Goal: Information Seeking & Learning: Find specific fact

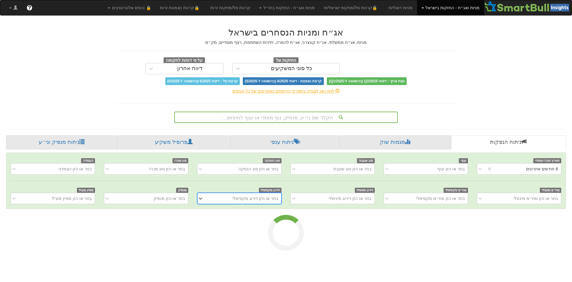
click at [298, 117] on div "הקלד שם ני״ע, מנפיק, גוף מוסדי או ענף לחיפוש..." at bounding box center [286, 117] width 222 height 10
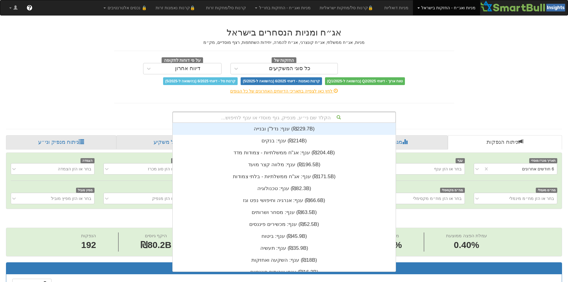
scroll to position [0, 1087]
click at [298, 117] on div "הקלד שם ני״ע, מנפיק, גוף מוסדי או ענף לחיפוש..." at bounding box center [284, 117] width 222 height 10
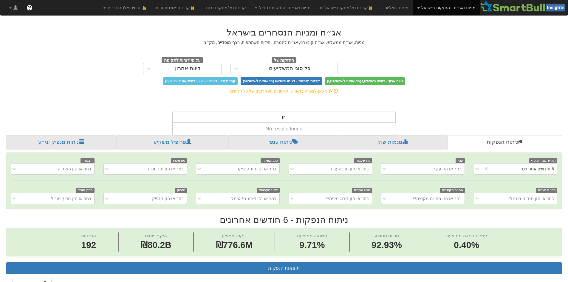
type input "t"
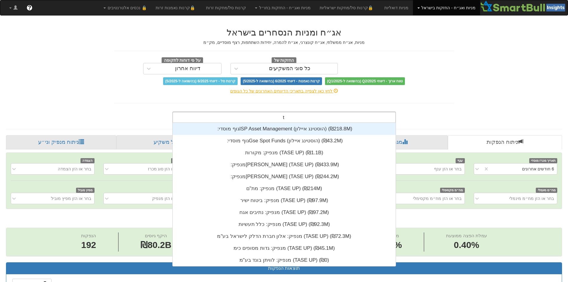
scroll to position [148, 0]
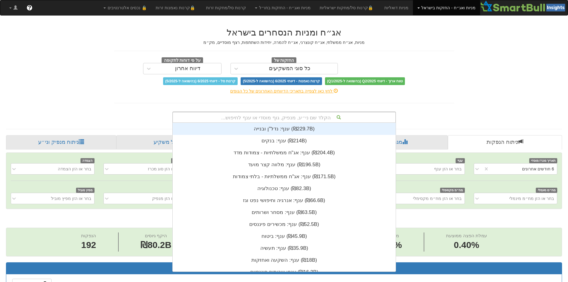
type input "ר"
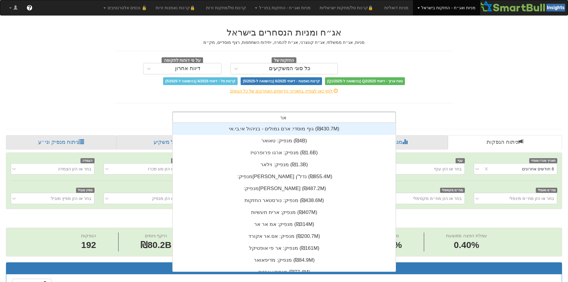
type input "[PERSON_NAME]"
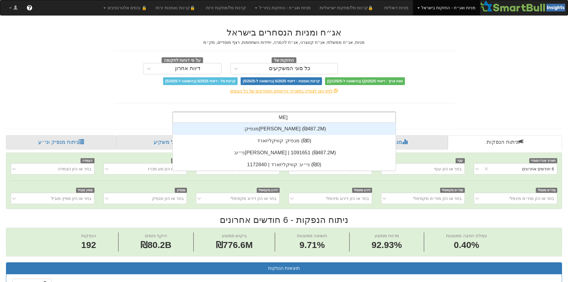
scroll to position [48, 0]
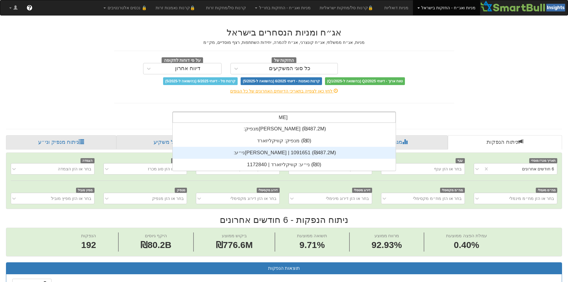
click at [300, 154] on div "ני״ע: ‏[PERSON_NAME] | 1091651 ‎(₪487.2M)‎" at bounding box center [284, 153] width 223 height 12
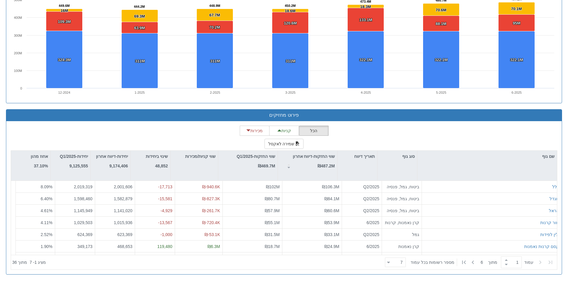
scroll to position [148, 0]
